Goal: Use online tool/utility: Utilize a website feature to perform a specific function

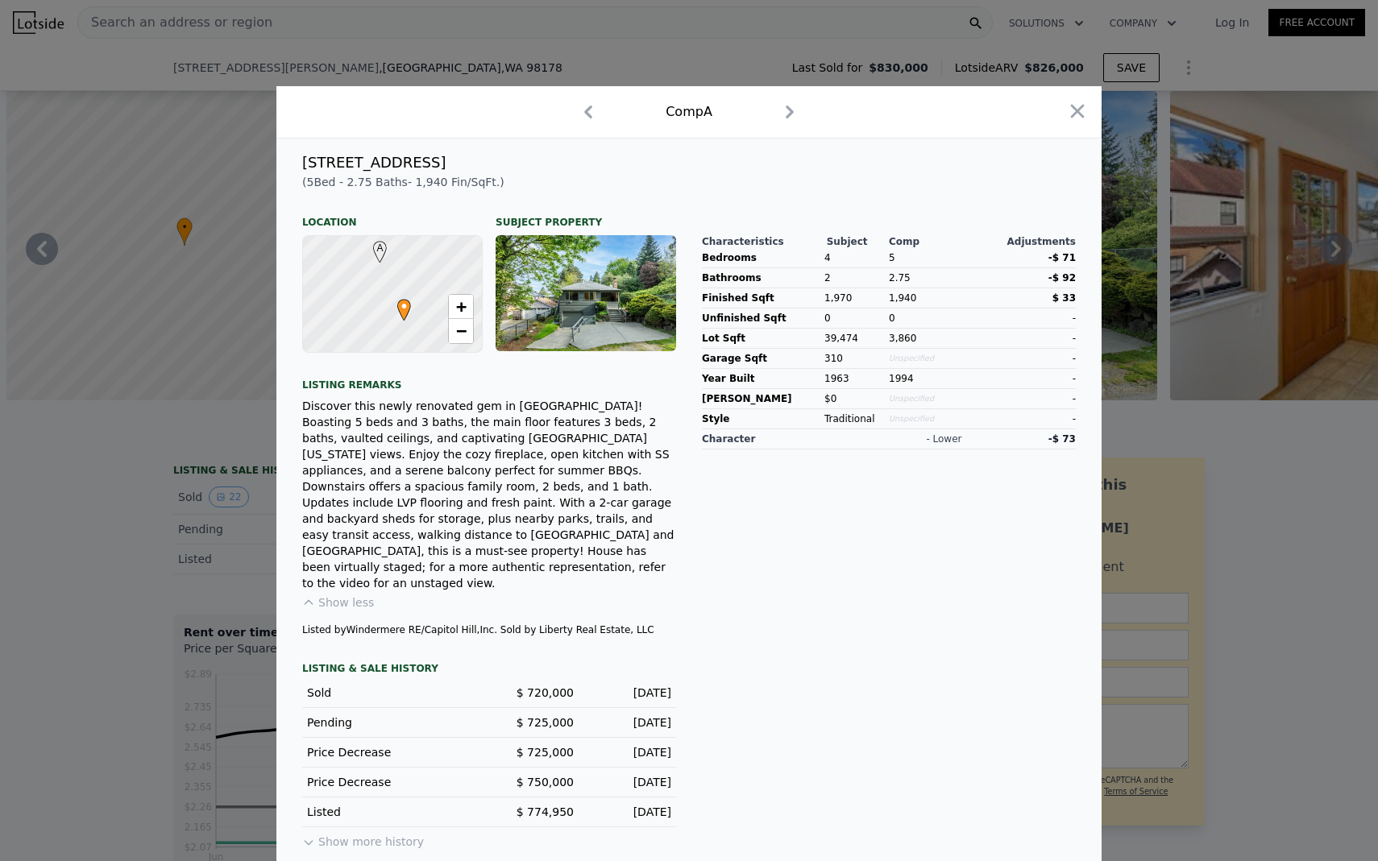
click at [1306, 481] on div at bounding box center [689, 430] width 1378 height 861
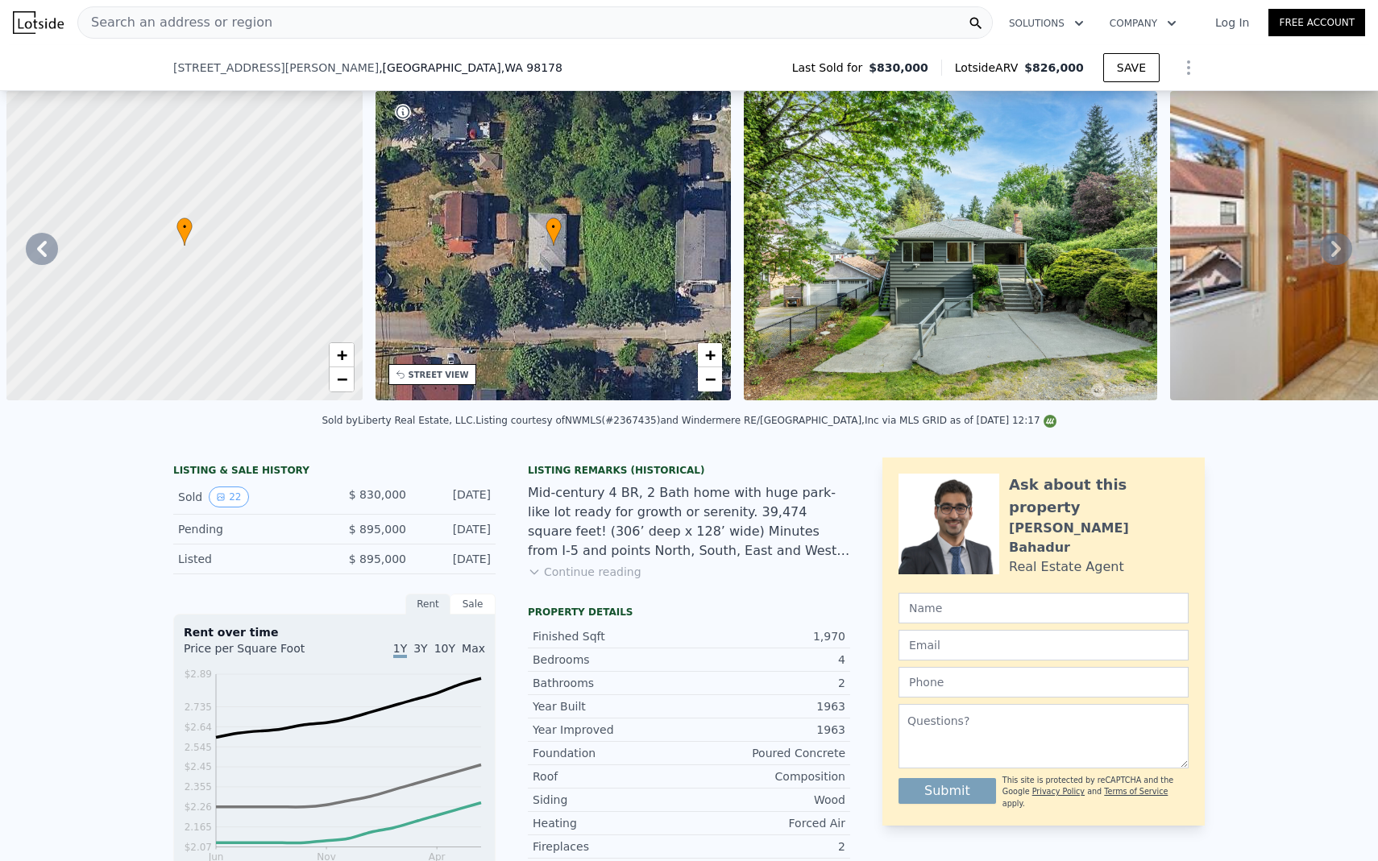
scroll to position [0, 737]
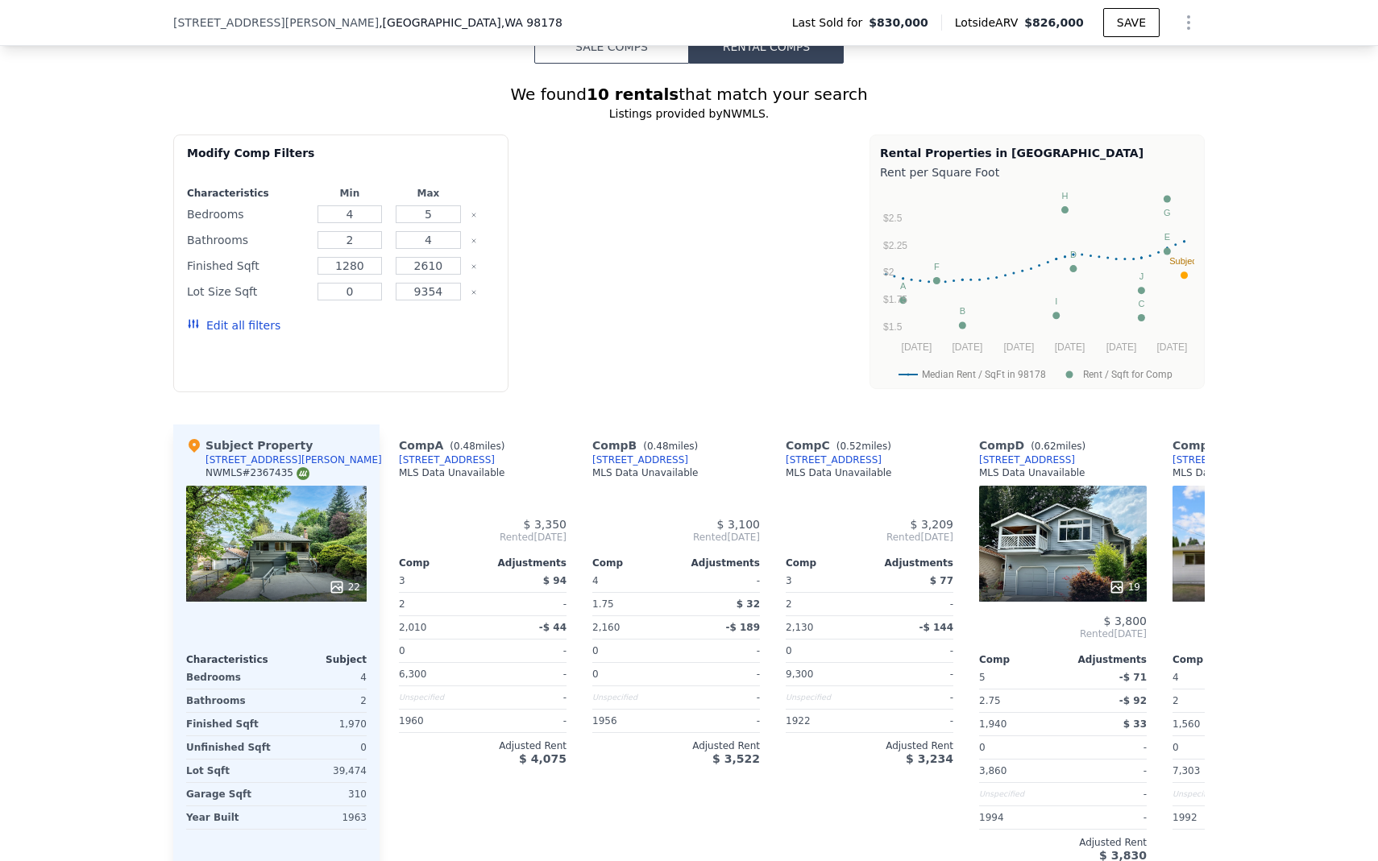
type input "0"
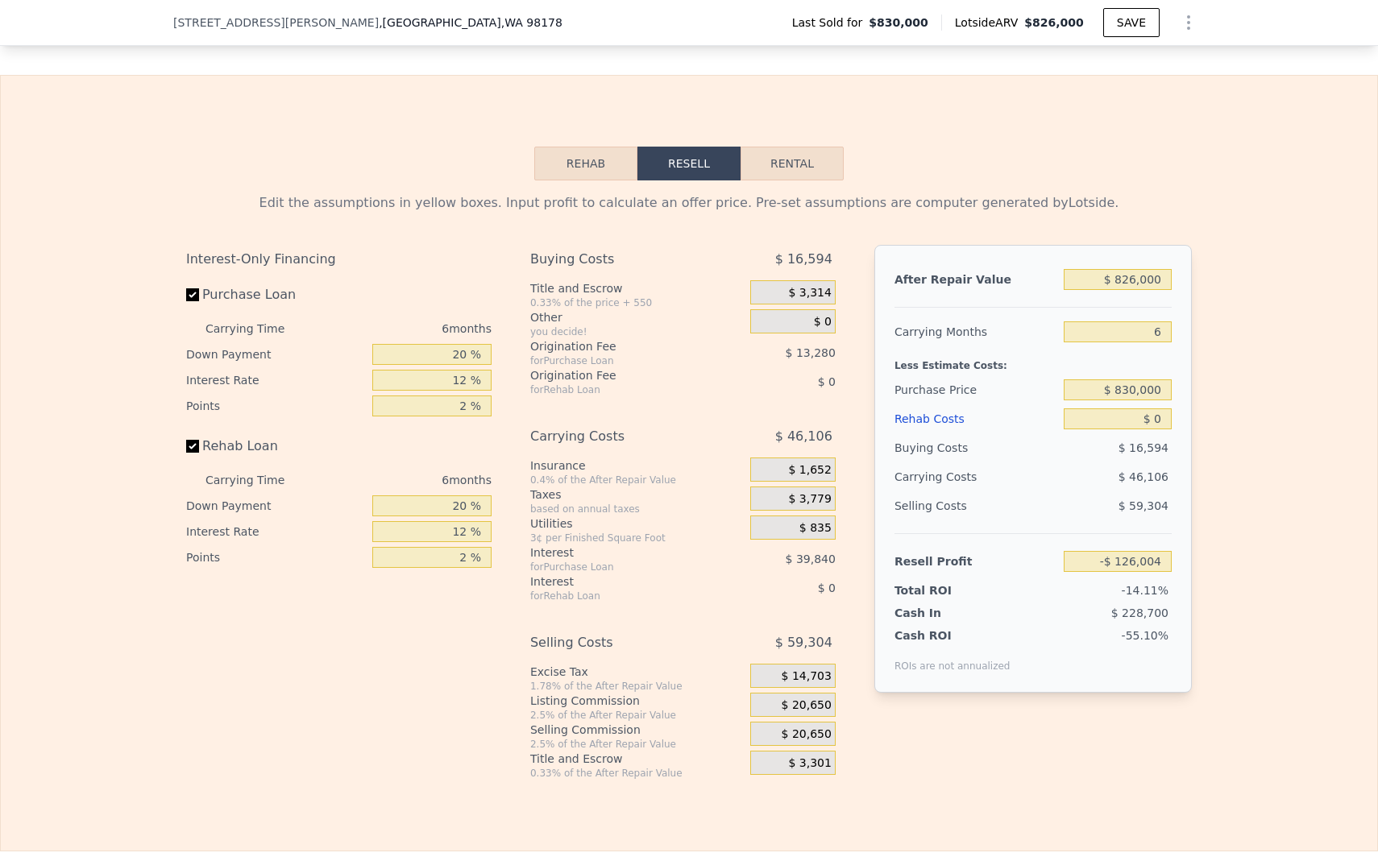
scroll to position [2473, 0]
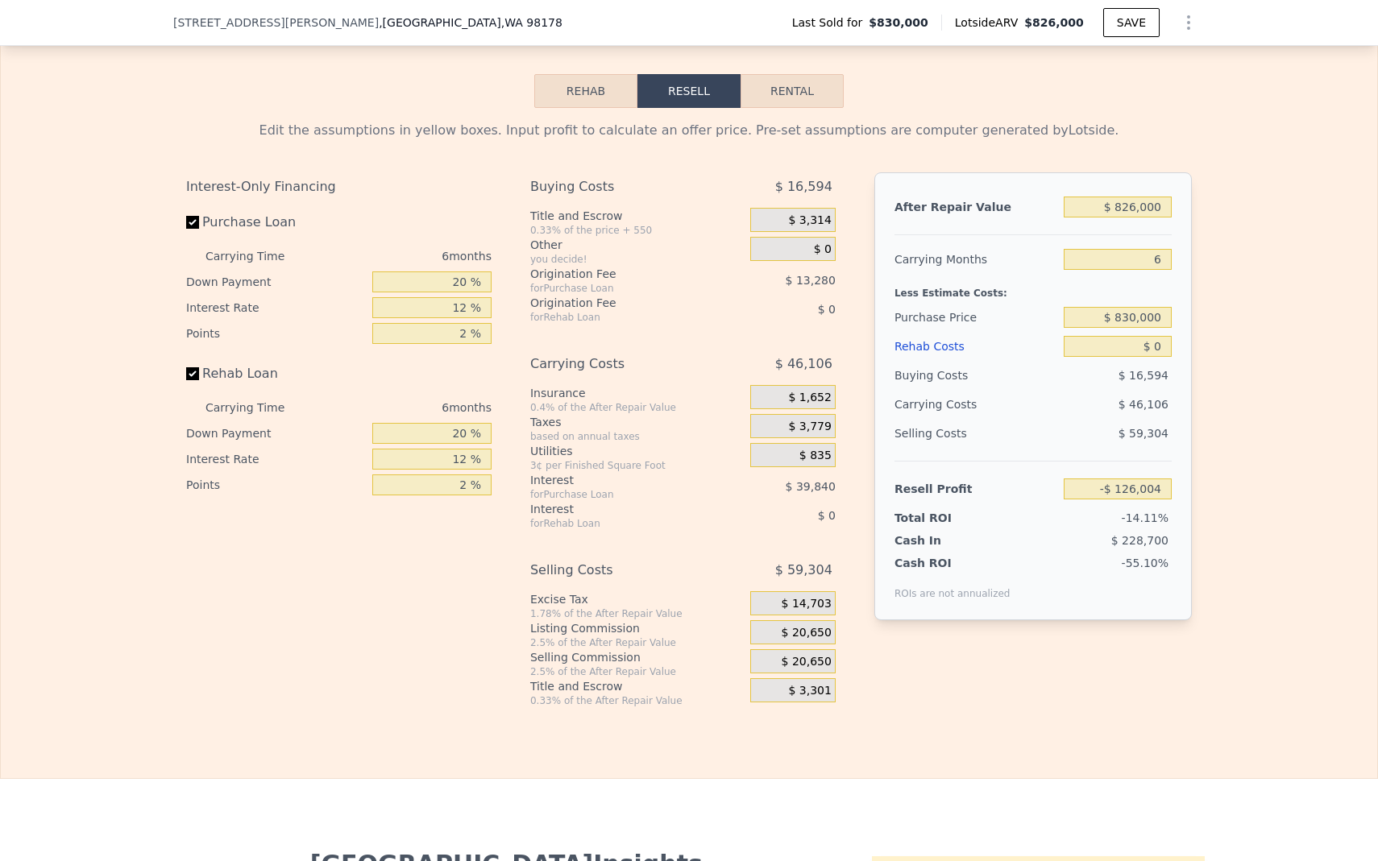
click at [790, 84] on button "Rental" at bounding box center [791, 91] width 103 height 34
select select "30"
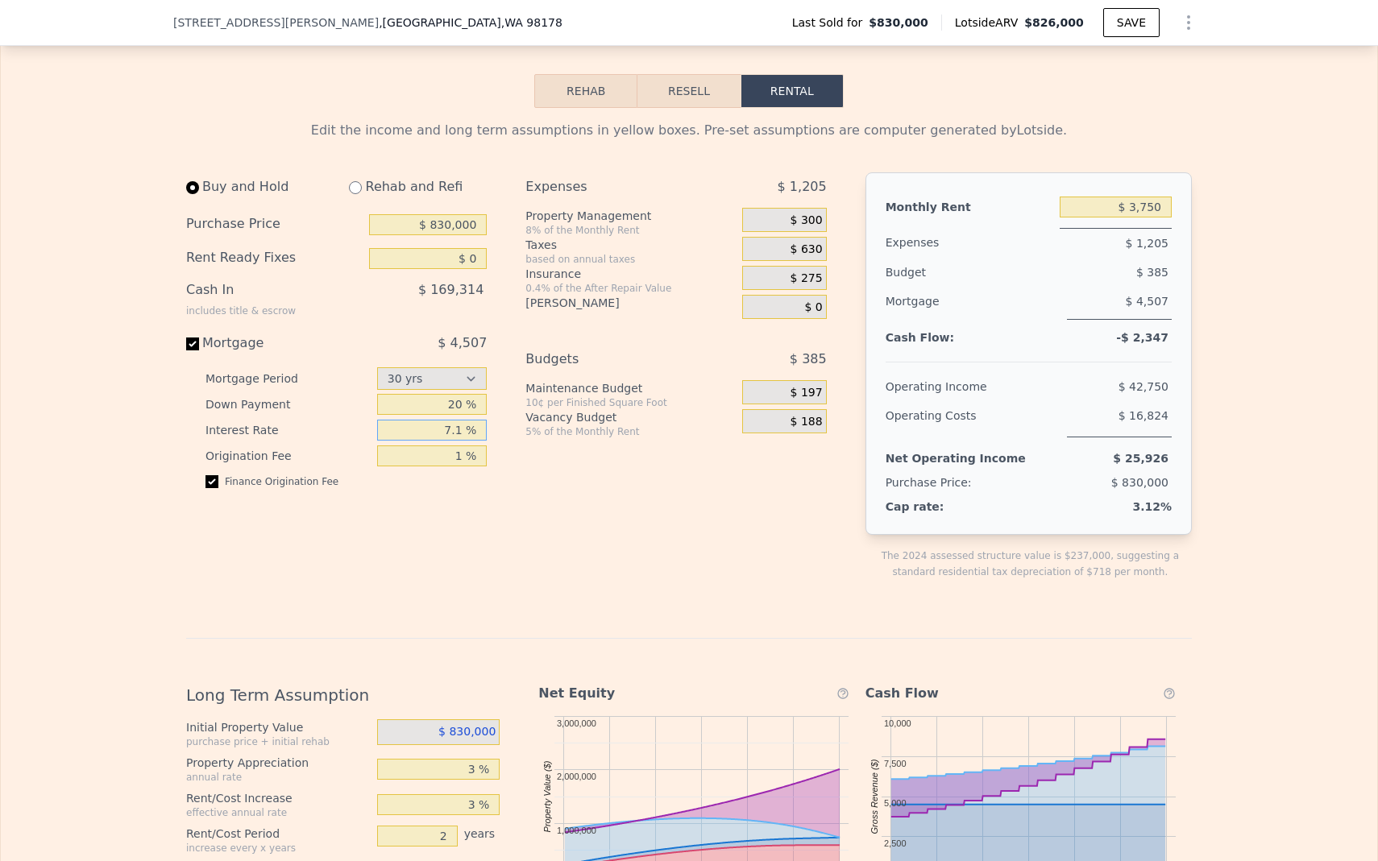
click at [460, 429] on input "7.1 %" at bounding box center [432, 430] width 110 height 21
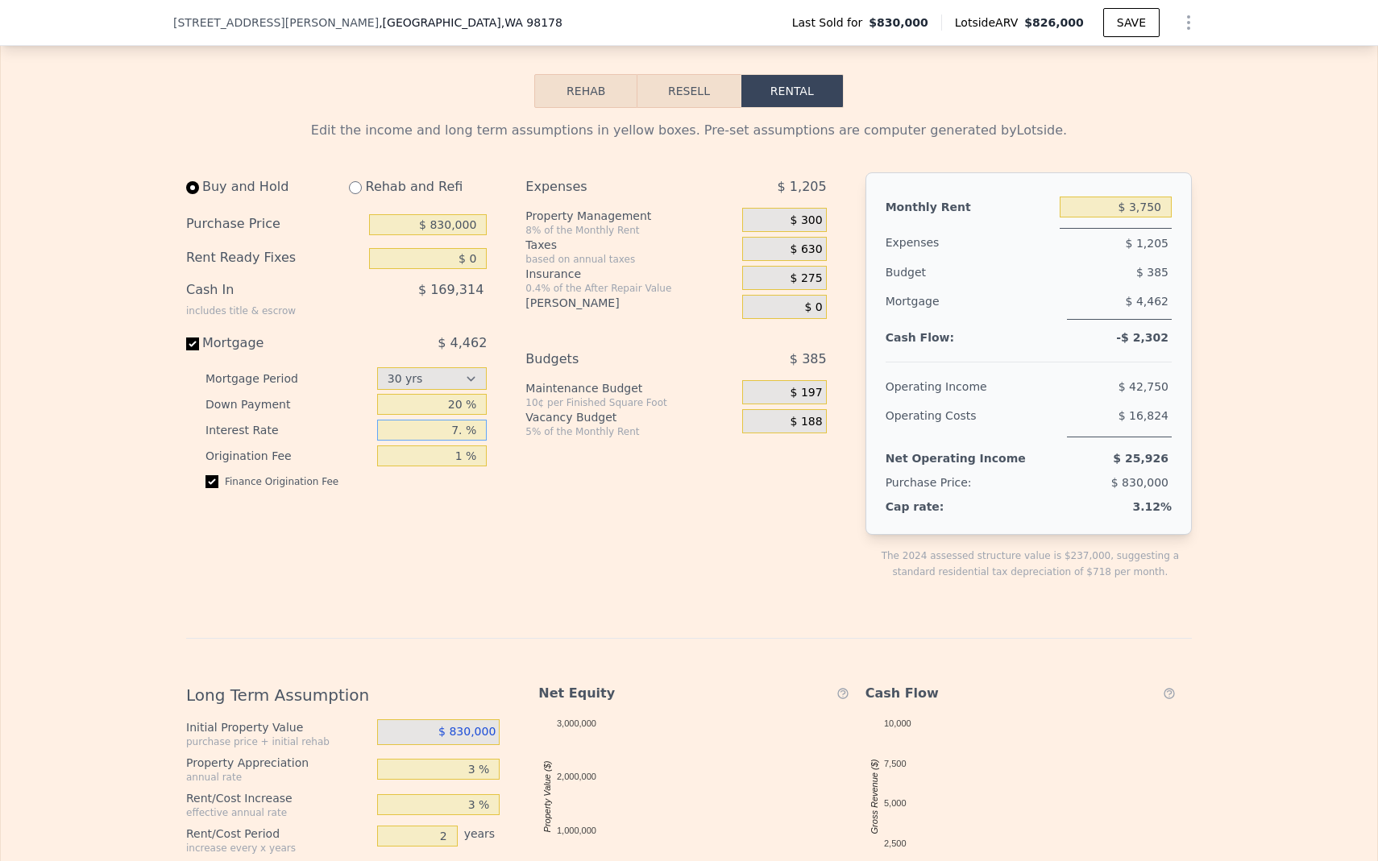
type input "7 %"
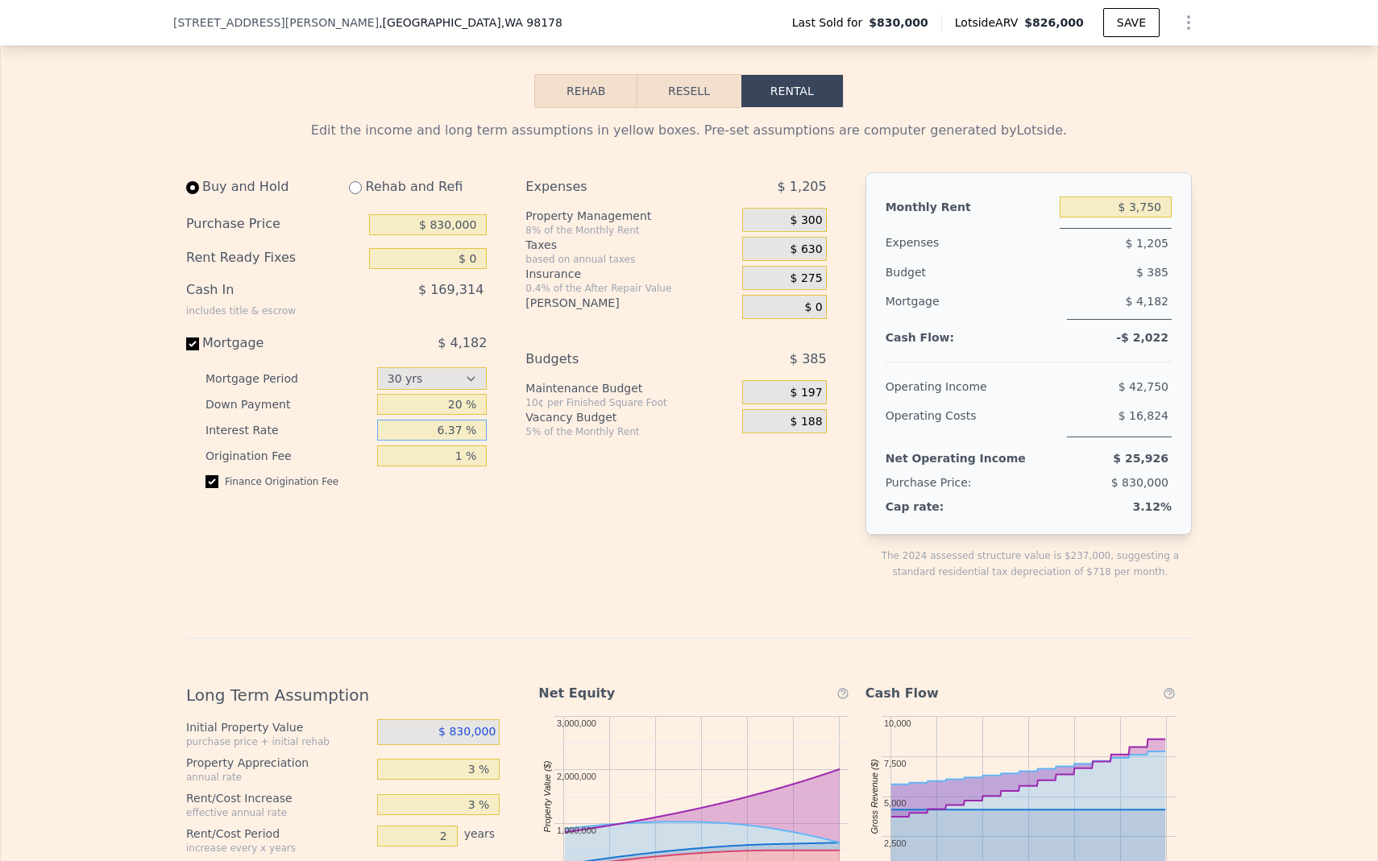
type input "6.37 %"
click at [500, 561] on div "Buy and Hold Rehab and Refi Purchase Price $ 830,000 Rent Ready Fixes $ 0 Cash …" at bounding box center [512, 388] width 653 height 433
click at [463, 457] on input "1 %" at bounding box center [432, 456] width 110 height 21
type input "2 %"
click at [544, 519] on div "Expenses $ 1,205 Property Management 8% of the Monthly Rent $ 300 Taxes based o…" at bounding box center [681, 388] width 313 height 433
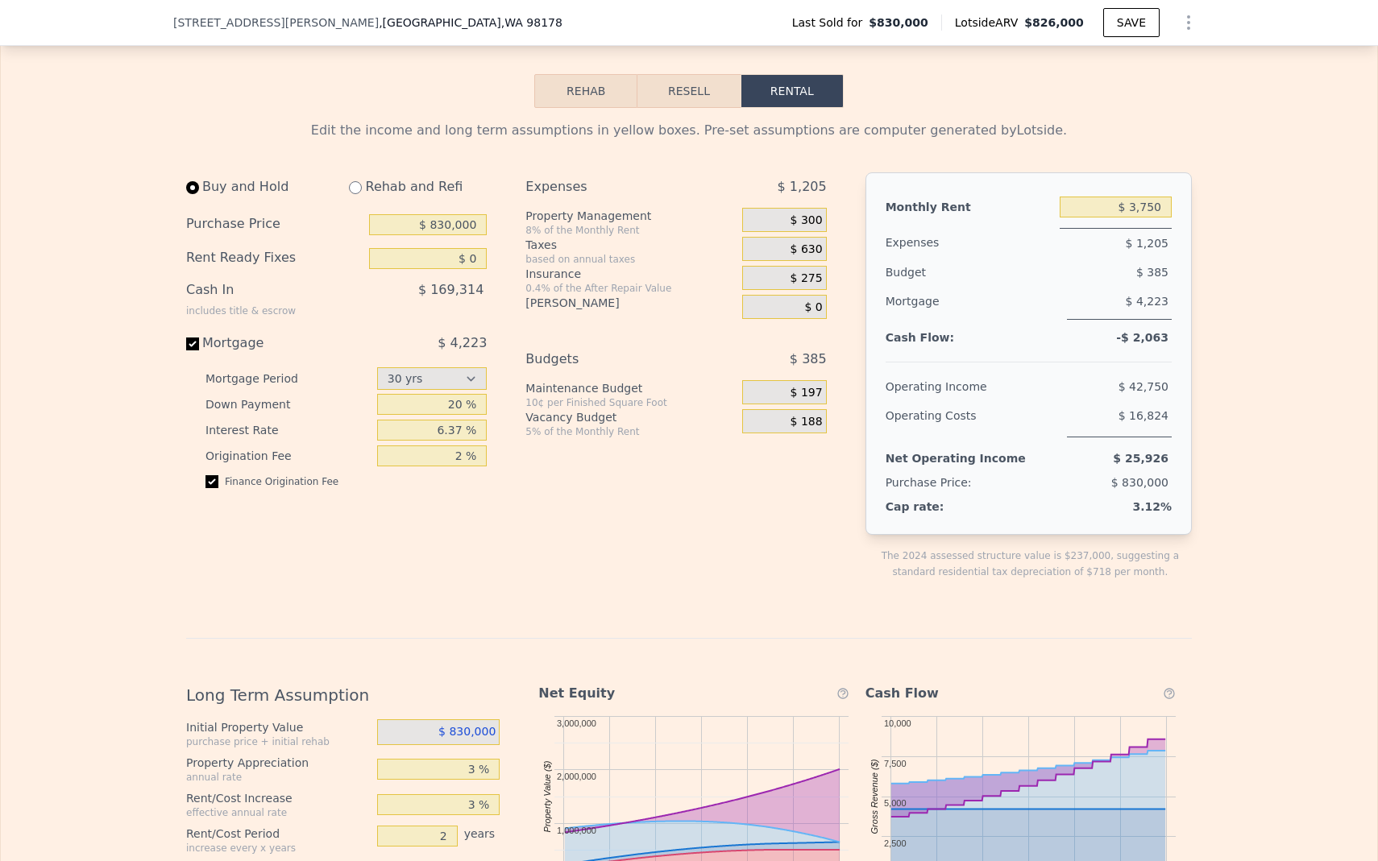
click at [779, 222] on div "$ 300" at bounding box center [784, 220] width 84 height 24
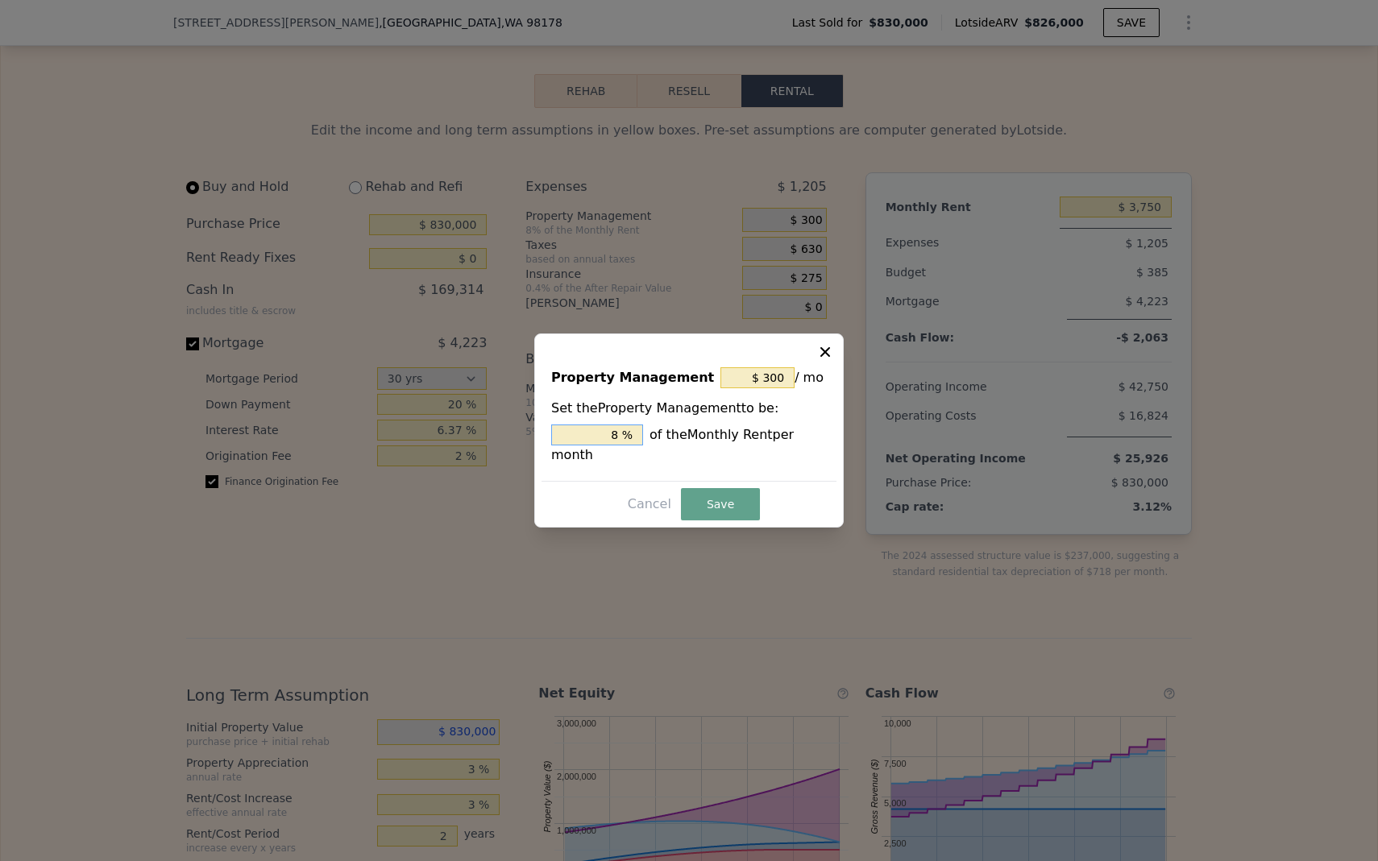
click at [621, 438] on input "8 %" at bounding box center [597, 435] width 92 height 21
type input "$ 0"
type input "0 %"
click at [712, 507] on button "Save" at bounding box center [720, 504] width 79 height 32
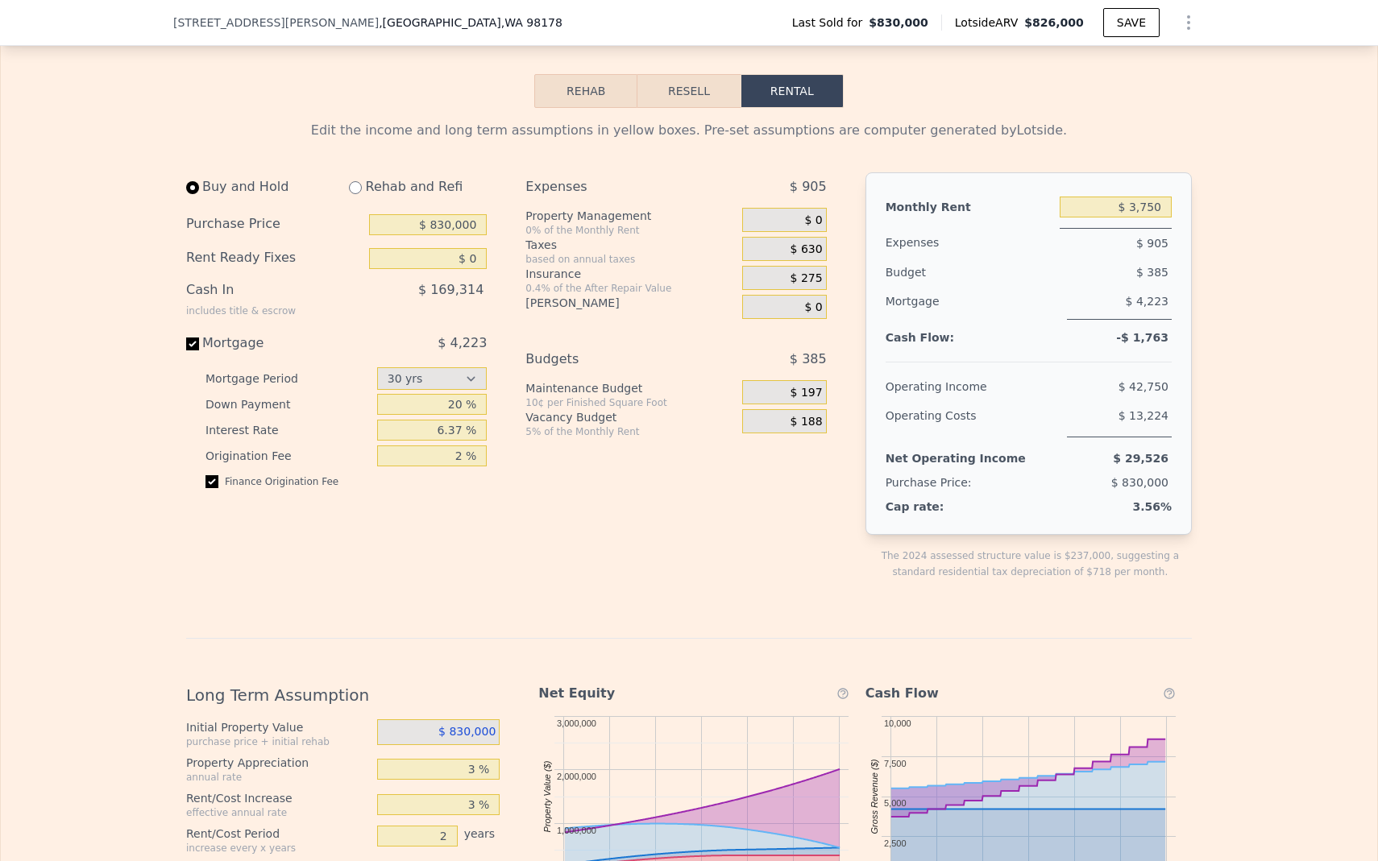
click at [788, 250] on div "$ 630" at bounding box center [784, 249] width 84 height 24
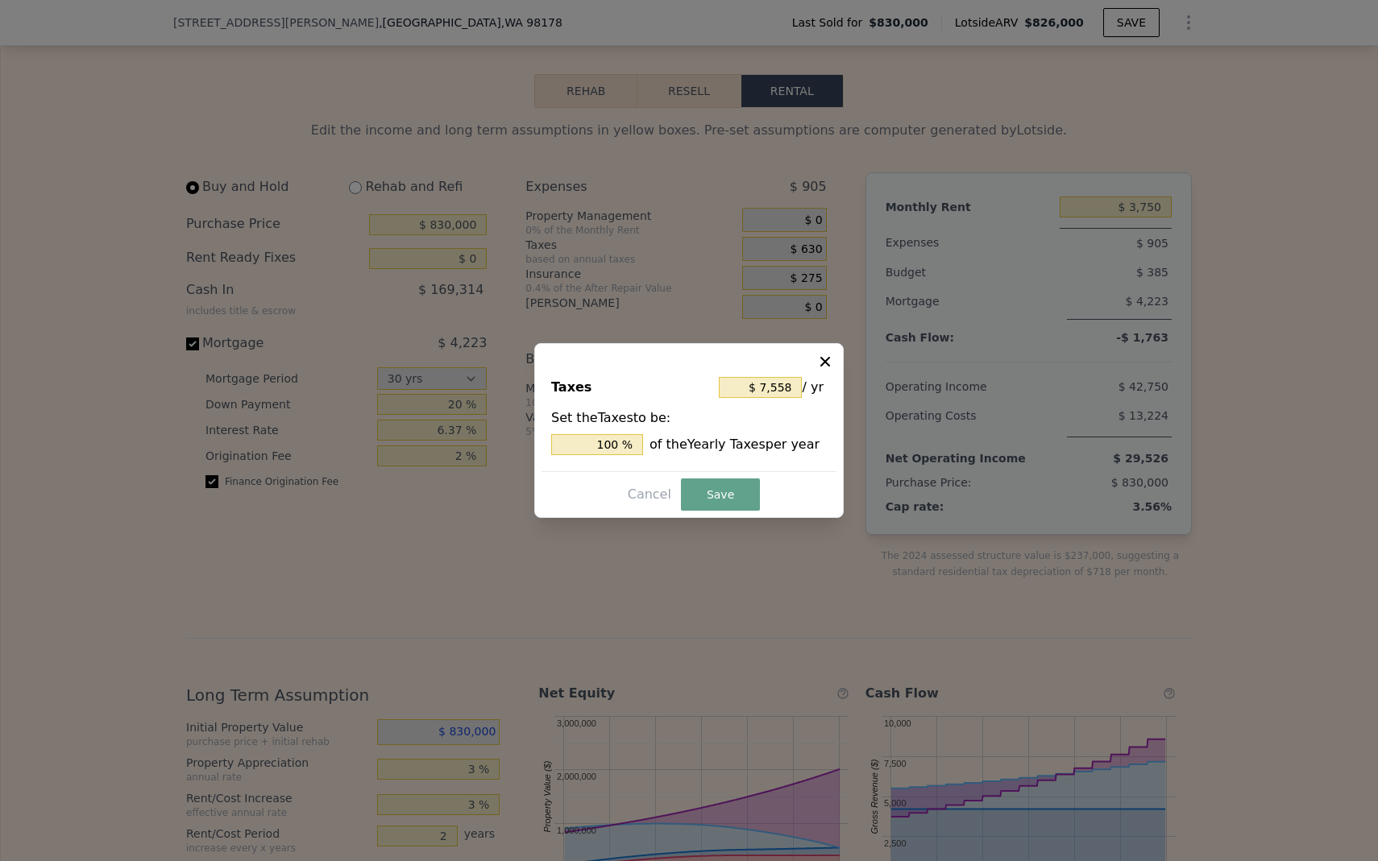
click at [833, 350] on div "Taxes $ 7,558 / yr Set the Taxes to be: 100 % of the Yearly Taxes per year Canc…" at bounding box center [688, 430] width 309 height 175
click at [831, 356] on icon at bounding box center [825, 362] width 16 height 16
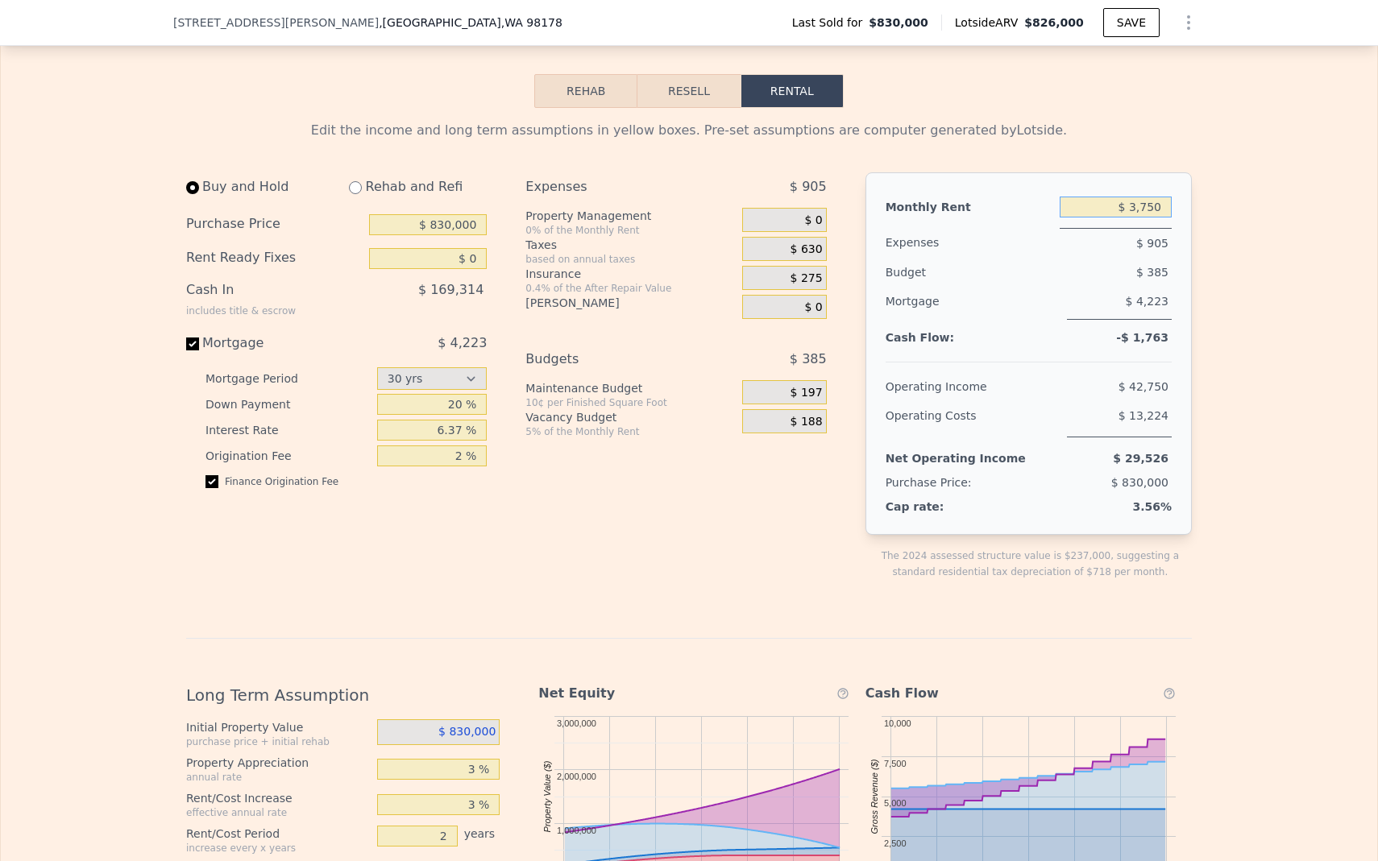
click at [1134, 211] on input "$ 3,750" at bounding box center [1115, 207] width 112 height 21
click at [1155, 207] on input "$ 3,750" at bounding box center [1115, 207] width 112 height 21
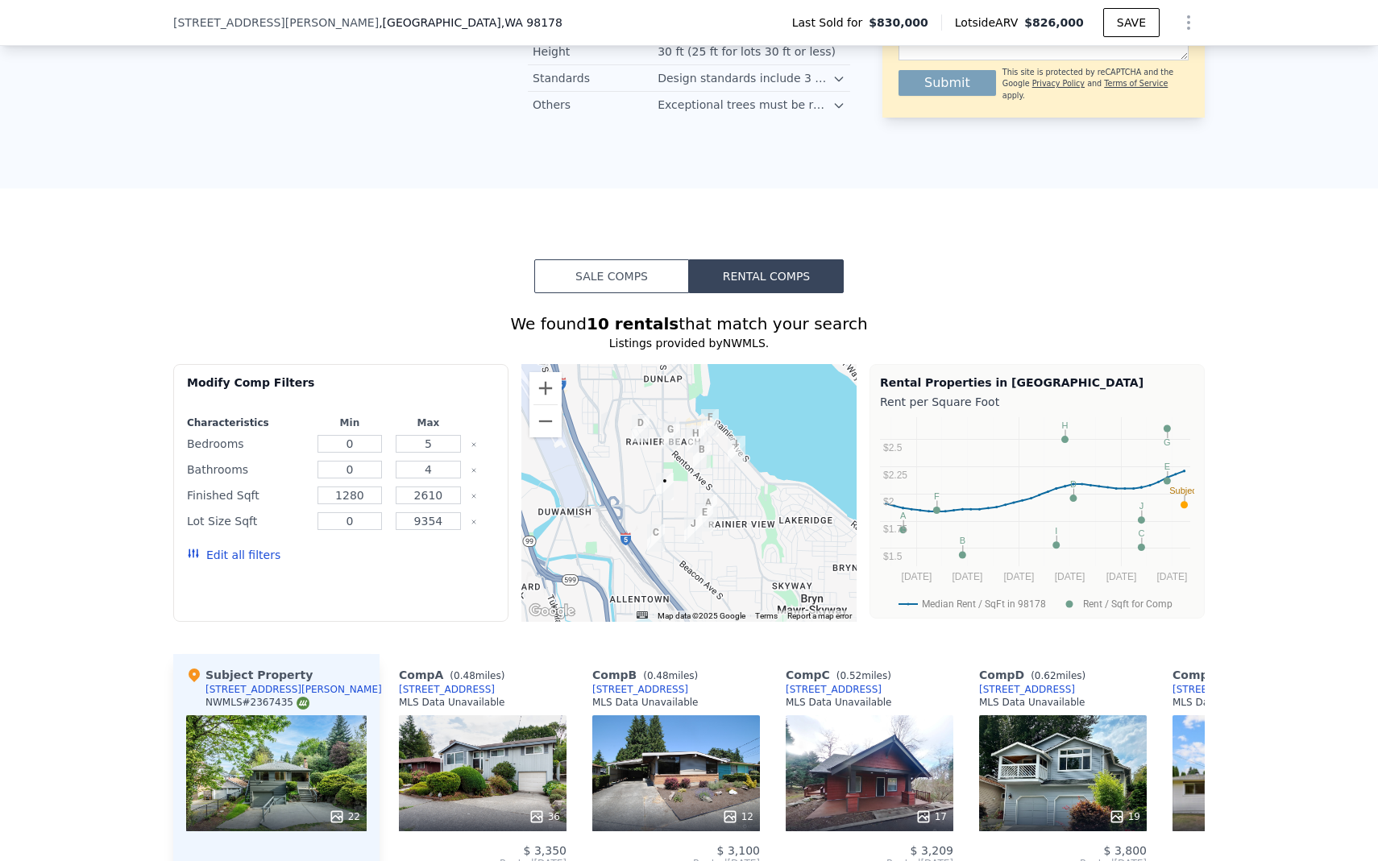
scroll to position [1640, 0]
